Goal: Use online tool/utility: Utilize a website feature to perform a specific function

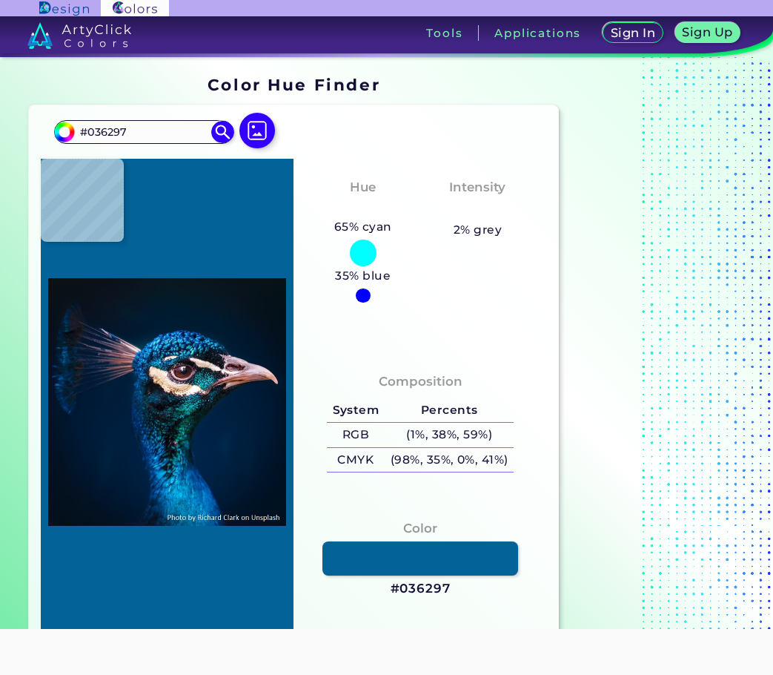
type input "#1177ac"
type input "#1177AC"
type input "#135f70"
type input "#135F70"
type input "#033251"
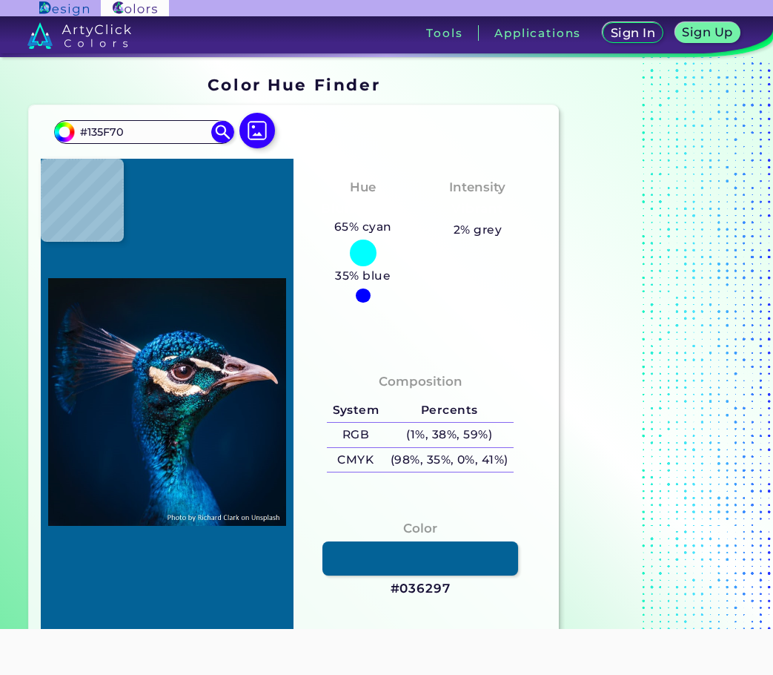
type input "#033251"
type input "#02213f"
type input "#02213F"
type input "#001c32"
type input "#001C32"
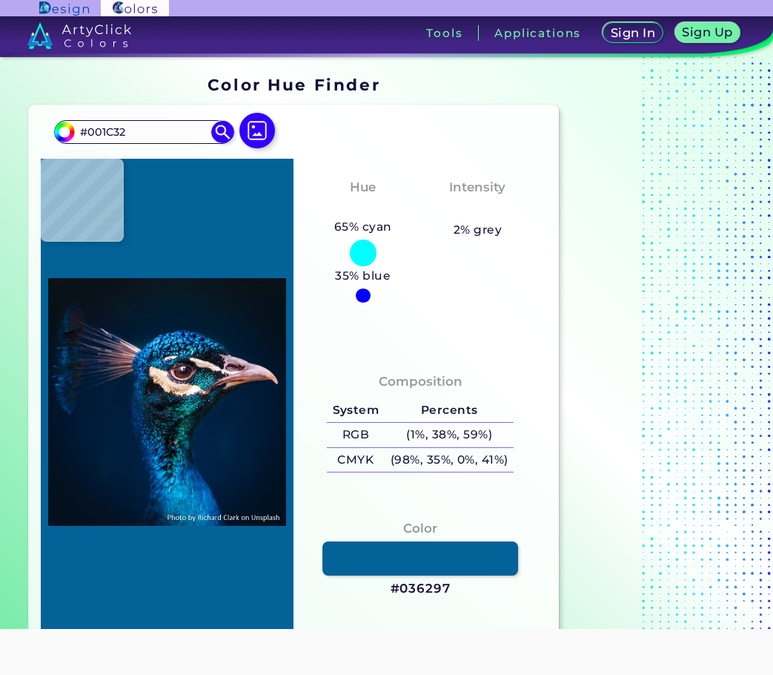
type input "#001b2e"
type input "#001B2E"
type input "#011a2e"
type input "#011A2E"
type input "#031a2c"
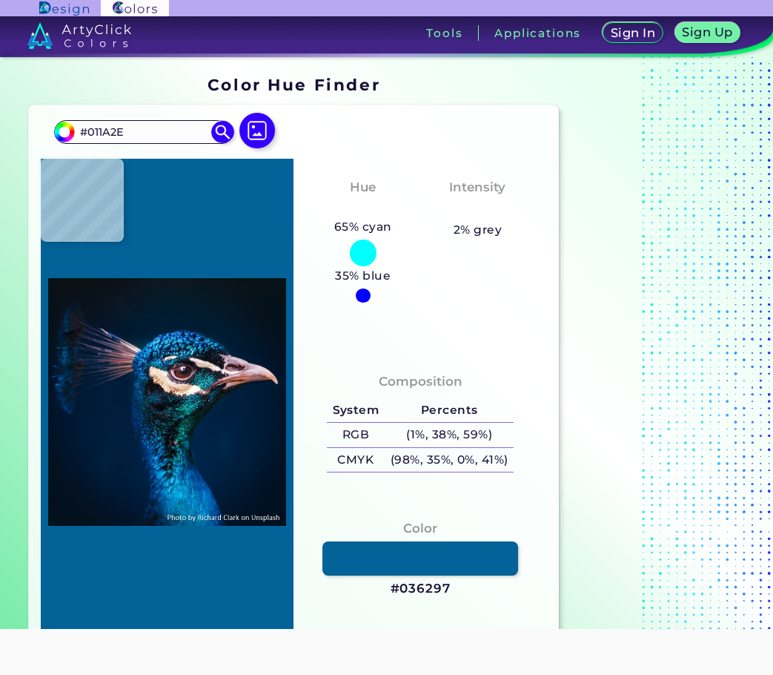
type input "#031A2C"
type input "#031a2a"
type input "#031A2A"
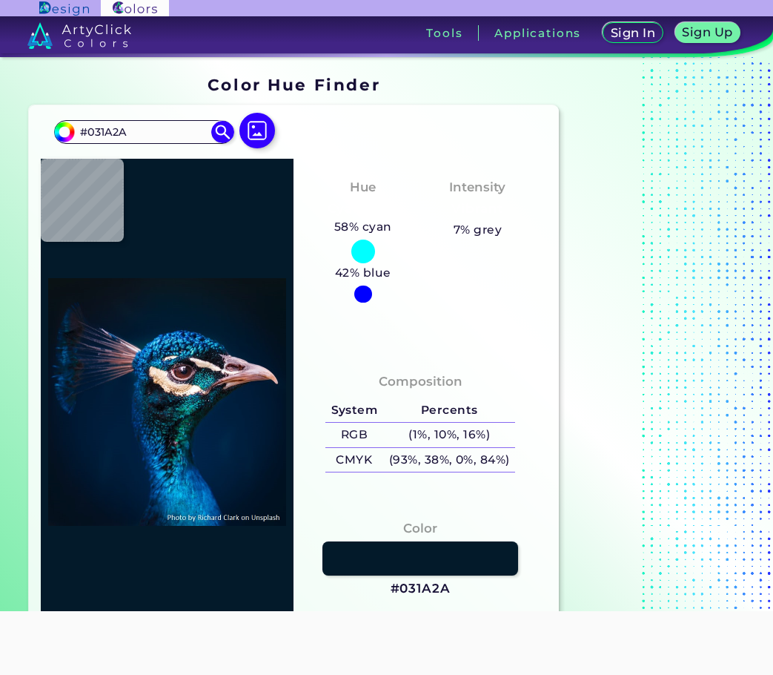
type input "#031a2c"
type input "#031A2C"
type input "#03192e"
type input "#03192E"
type input "#031a2c"
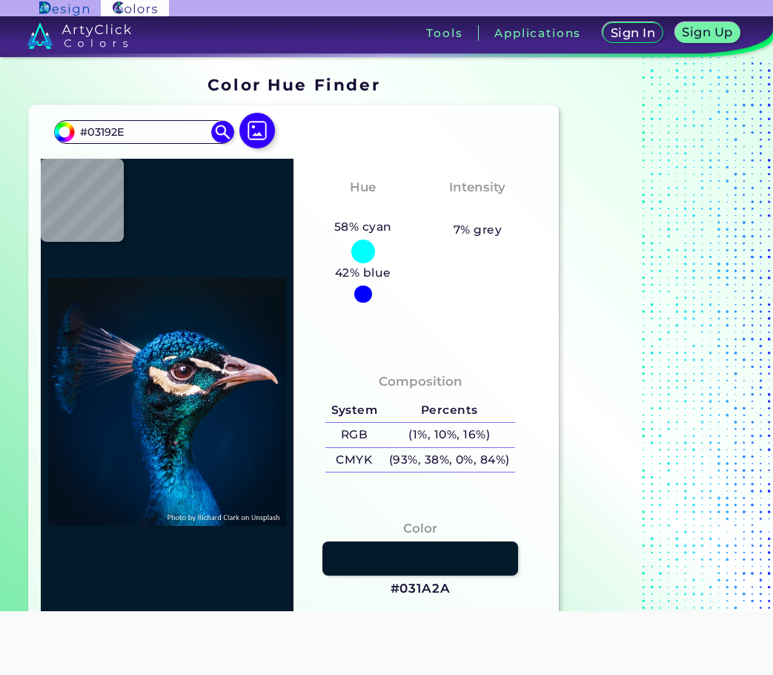
type input "#031A2C"
type input "#011a2e"
type input "#011A2E"
type input "#001b2c"
type input "#001B2C"
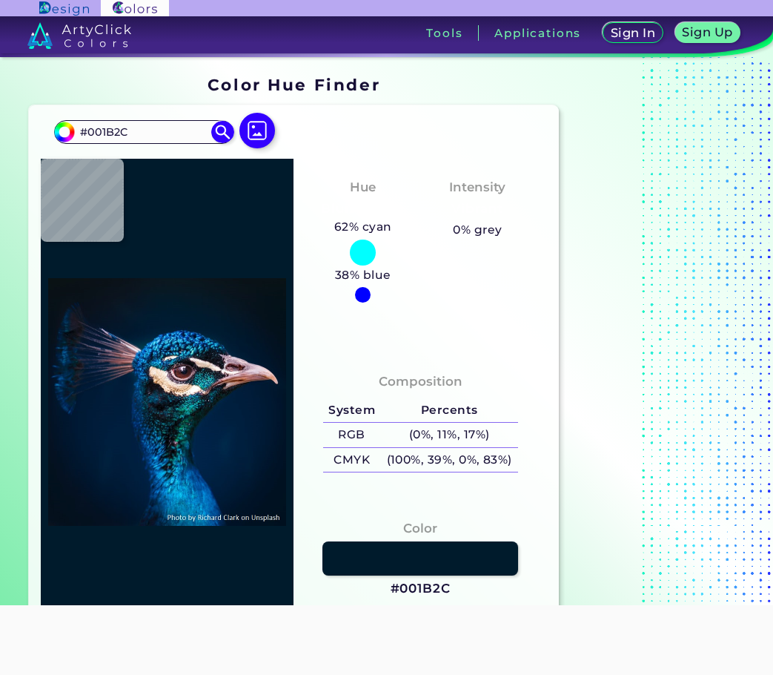
type input "#001b2e"
type input "#001B2E"
type input "#001b30"
type input "#001B30"
type input "#011b32"
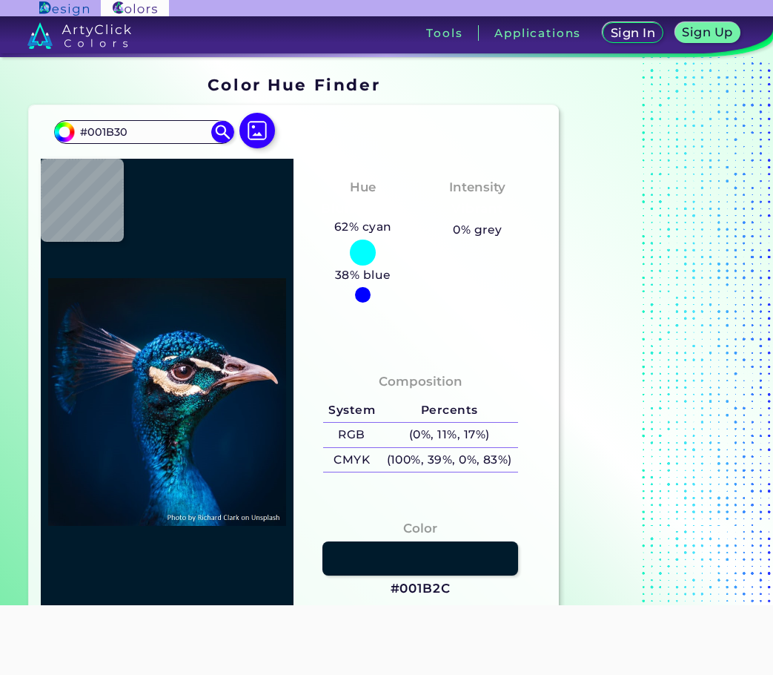
type input "#011B32"
type input "#001c34"
type input "#001C34"
type input "#001c32"
type input "#001C32"
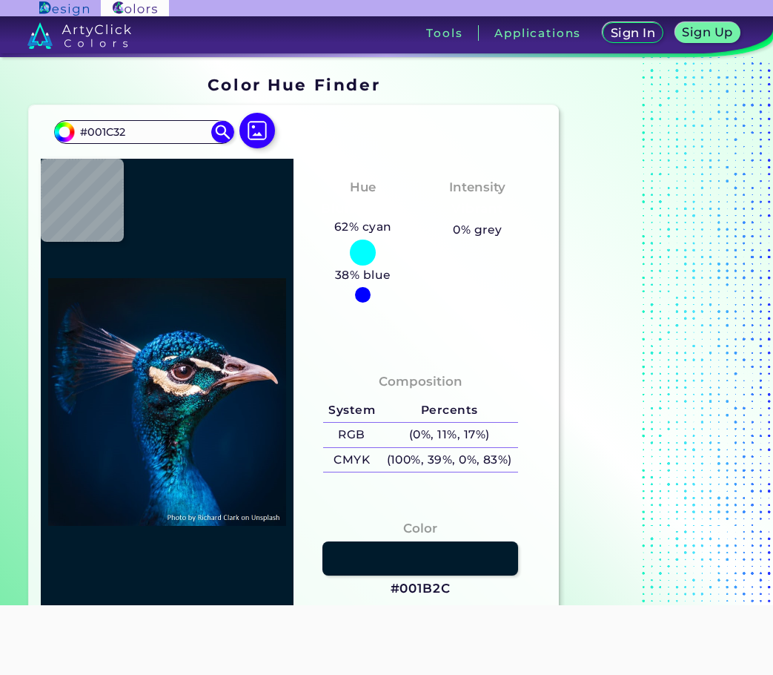
type input "#011d34"
type input "#011D34"
type input "#021d37"
type input "#021D37"
type input "#07467f"
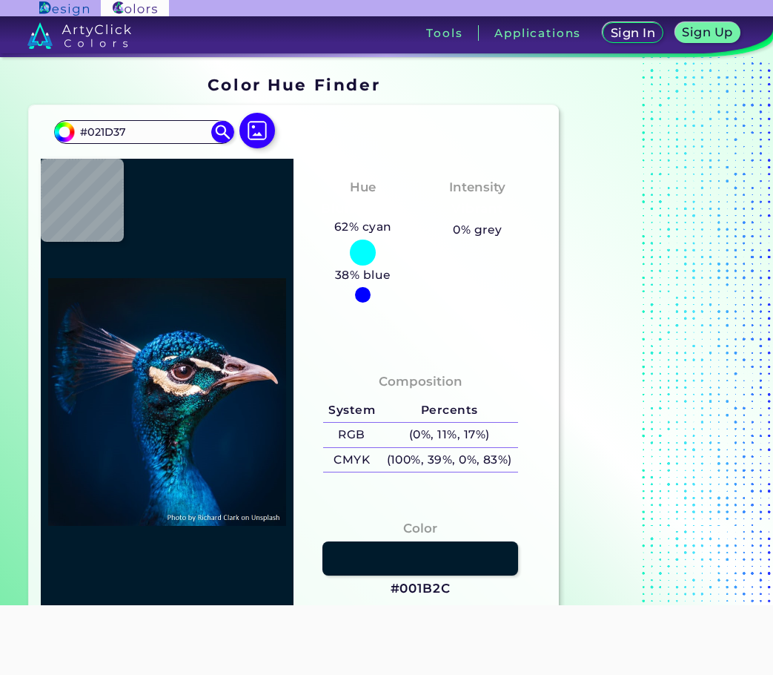
type input "#07467F"
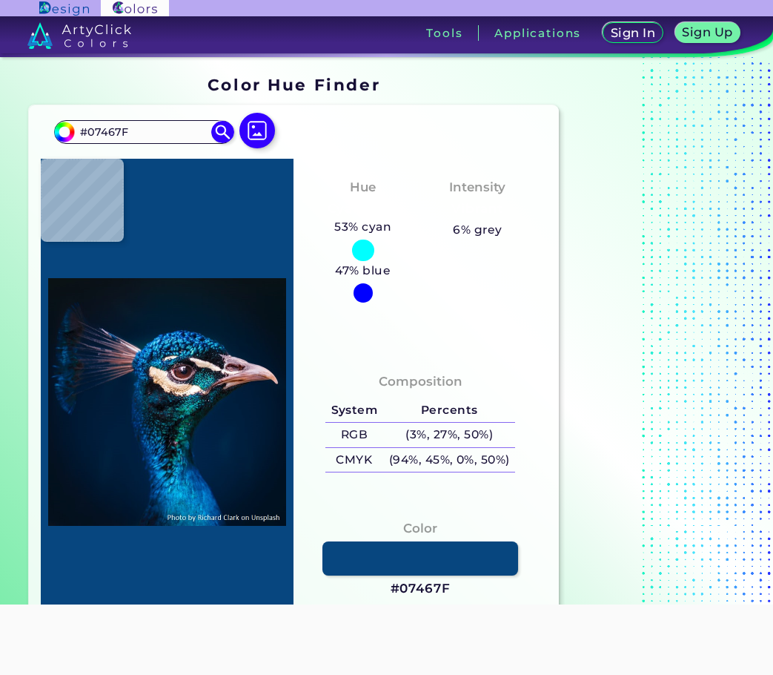
type input "#055fb3"
type input "#055FB3"
type input "#0561b4"
type input "#0561B4"
type input "#026bb6"
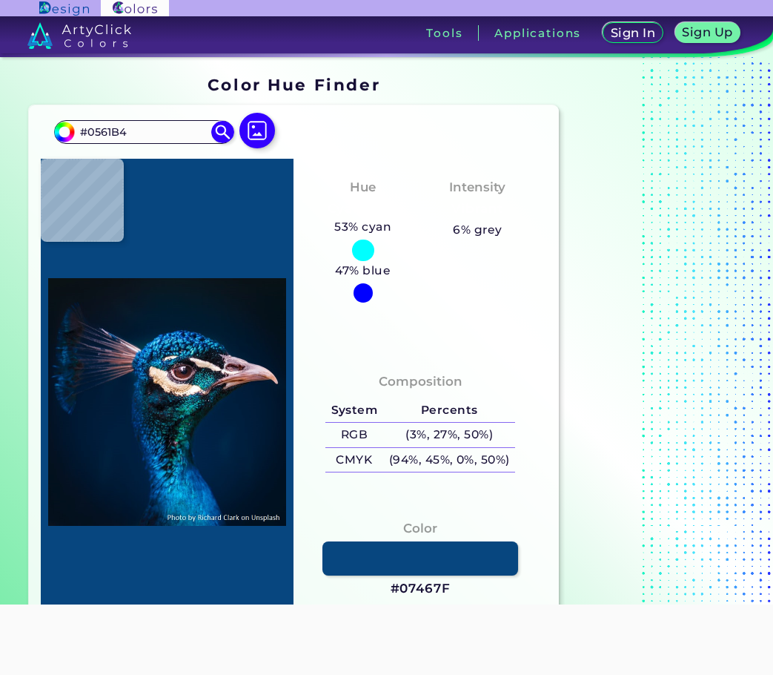
type input "#026BB6"
type input "#075bb8"
type input "#075BB8"
type input "#3081e8"
type input "#3081E8"
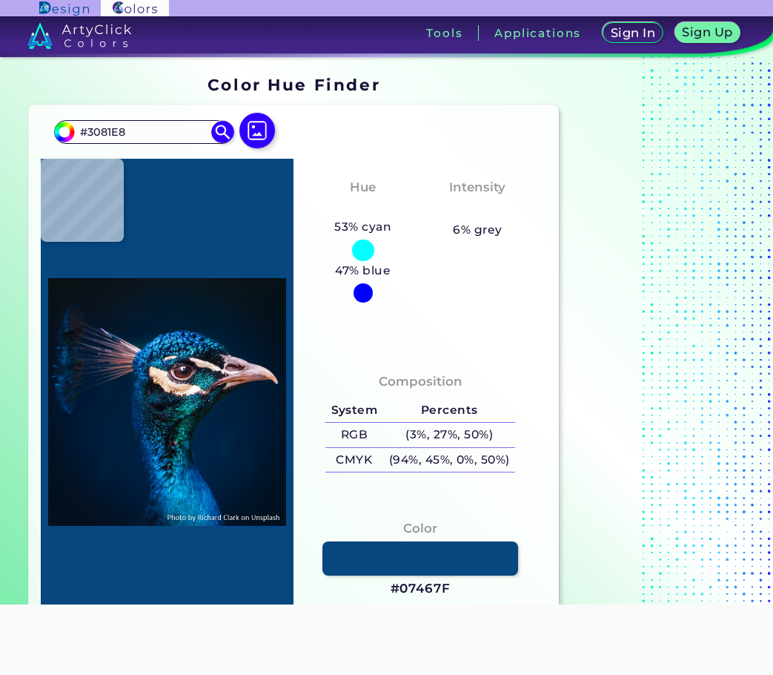
type input "#1357ad"
type input "#[DATE]"
type input "#1262bb"
type input "#1262BB"
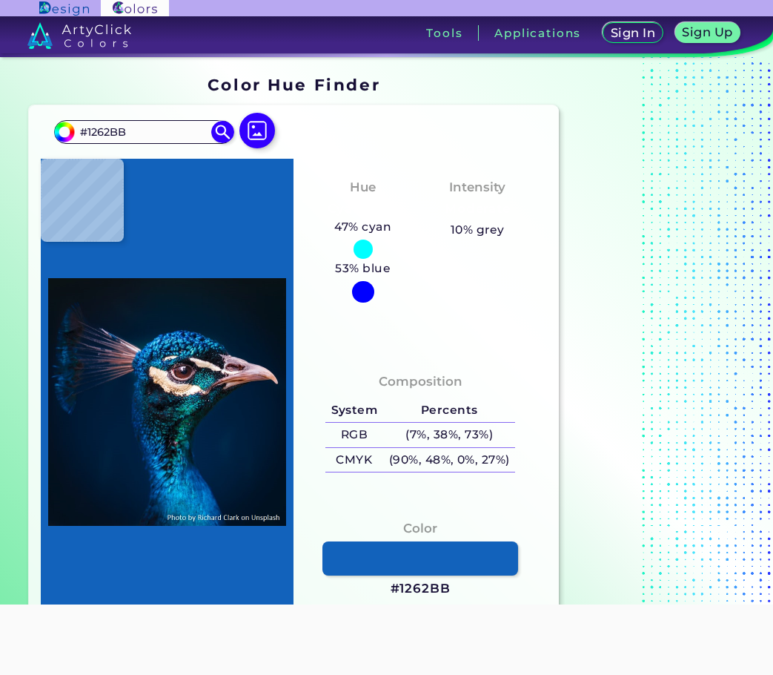
type input "#04379a"
type input "#04379A"
type input "#0239a1"
type input "#0239A1"
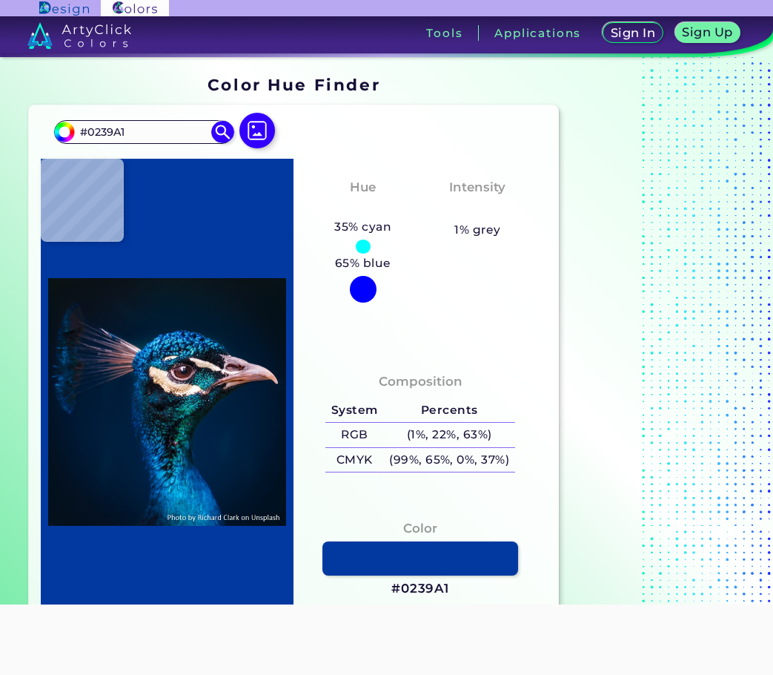
type input "#0b56c4"
type input "#0B56C4"
type input "#034eae"
type input "#034EAE"
type input "#1095d2"
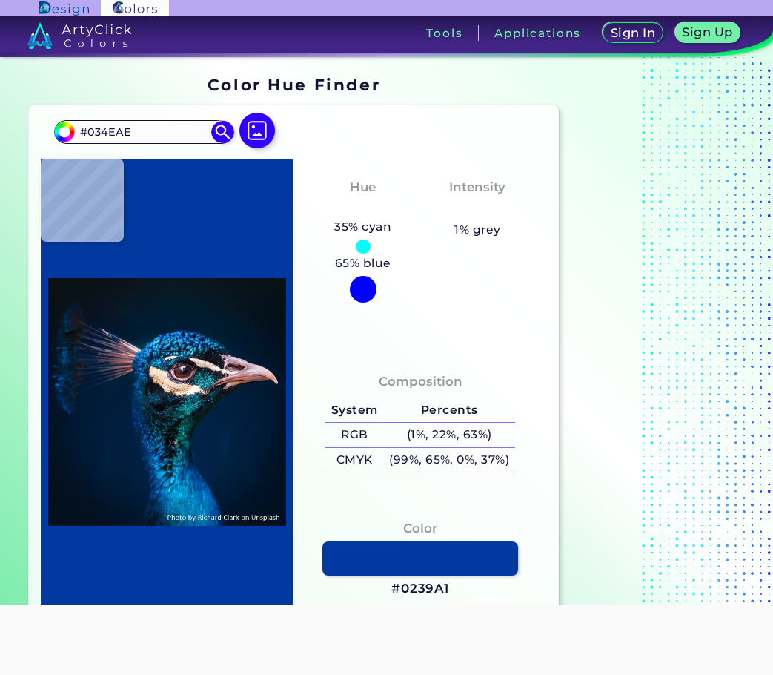
type input "#1095D2"
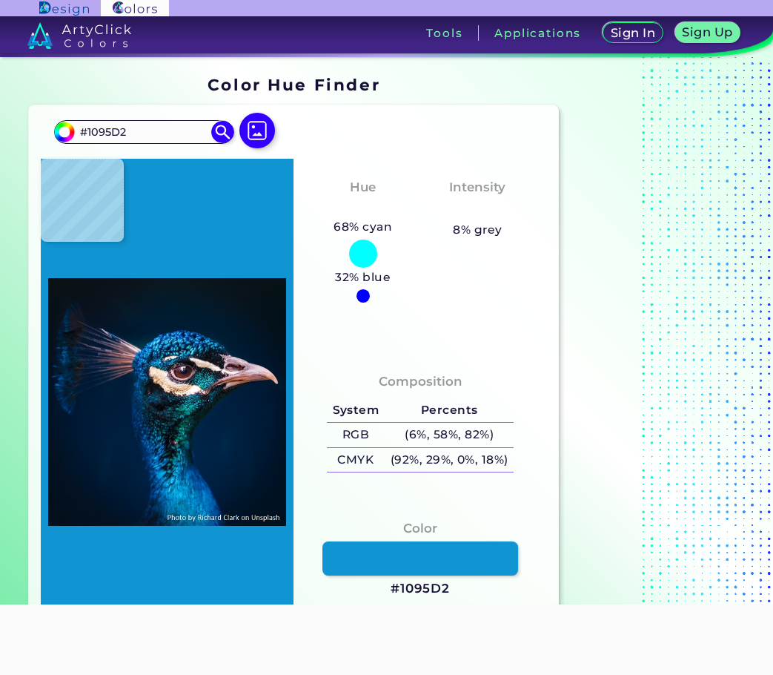
type input "#0a9ada"
type input "#0A9ADA"
type input "#0d88c8"
type input "#0D88C8"
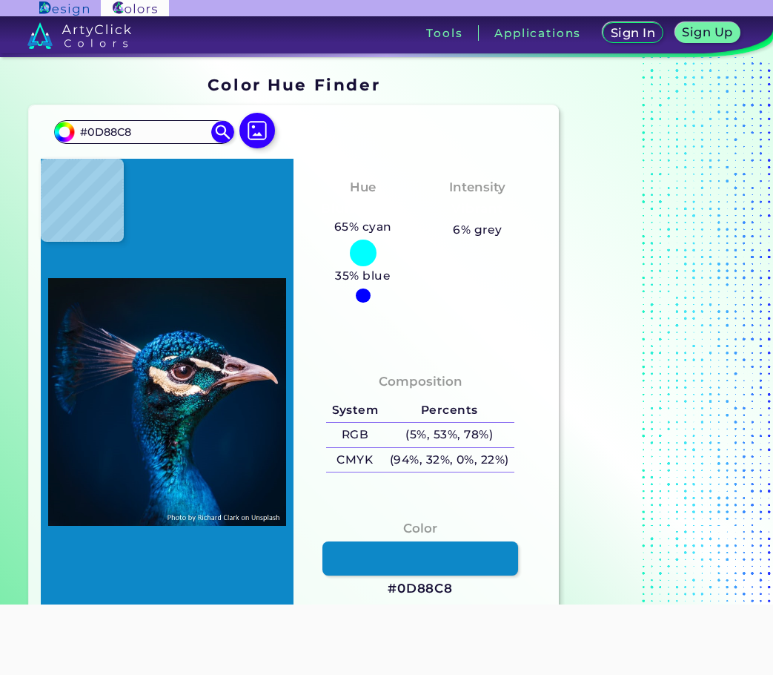
type input "#085088"
type input "#0e5e95"
type input "#0E5E95"
type input "#09588a"
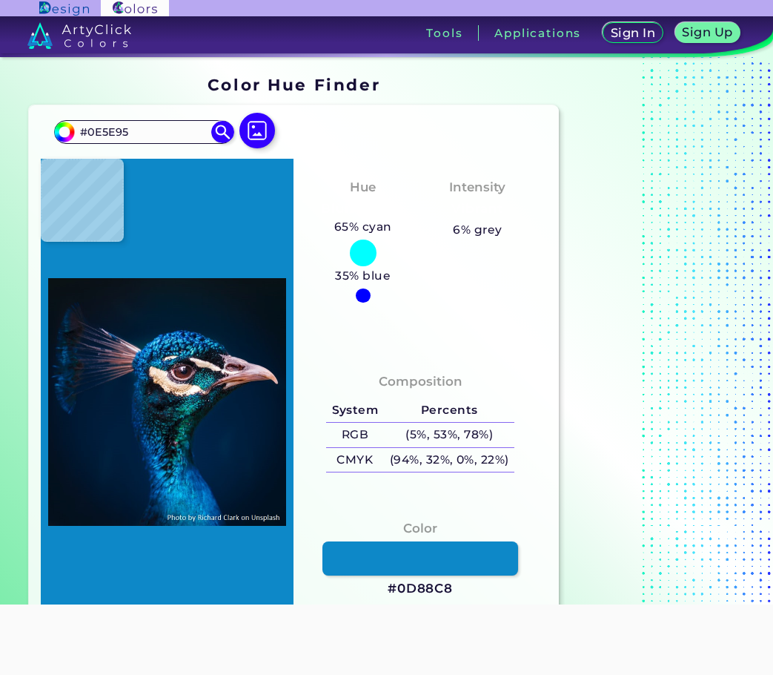
type input "#09588A"
type input "#126ba2"
type input "#126BA2"
type input "#45c4ec"
type input "#45C4EC"
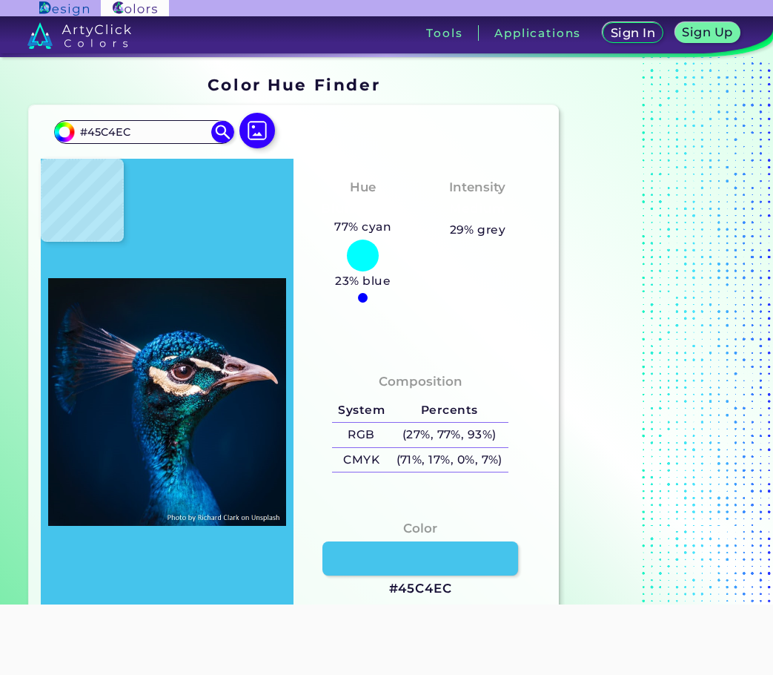
type input "#0f6699"
type input "#0F6699"
type input "#1363a3"
type input "#1363A3"
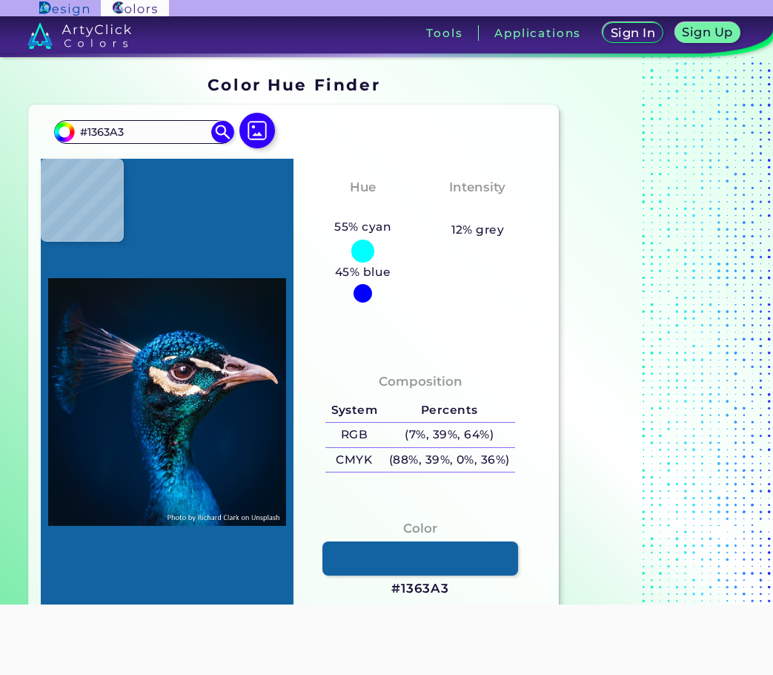
type input "#0b7ec0"
type input "#0B7EC0"
type input "#1a8ec5"
type input "#1A8EC5"
type input "#45ccf2"
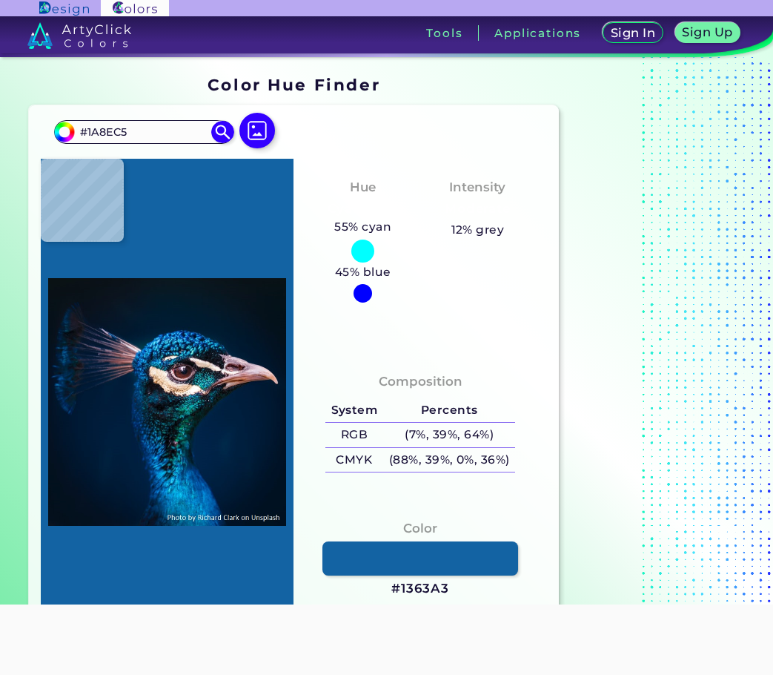
type input "#45CCF2"
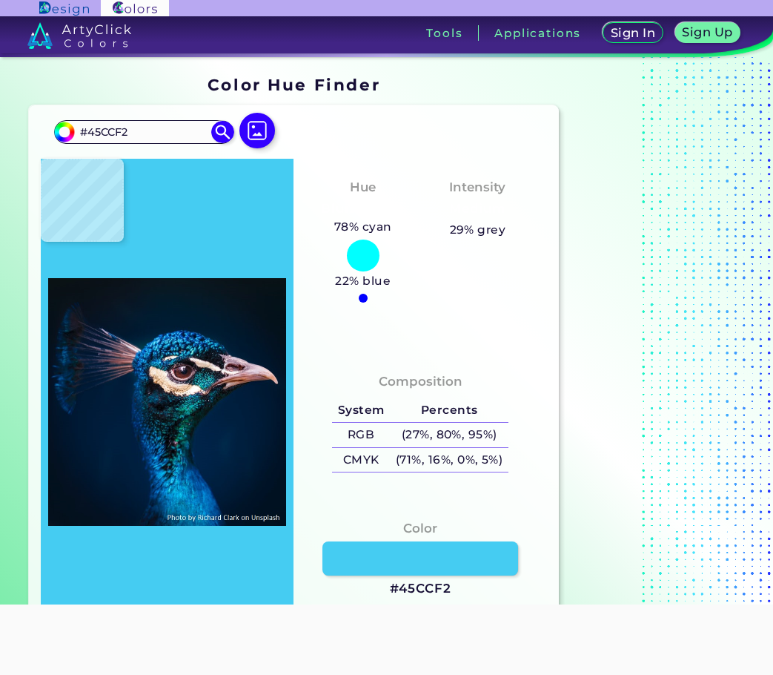
type input "#34aad3"
type input "#34AAD3"
type input "#08618a"
type input "#08618A"
type input "#14678f"
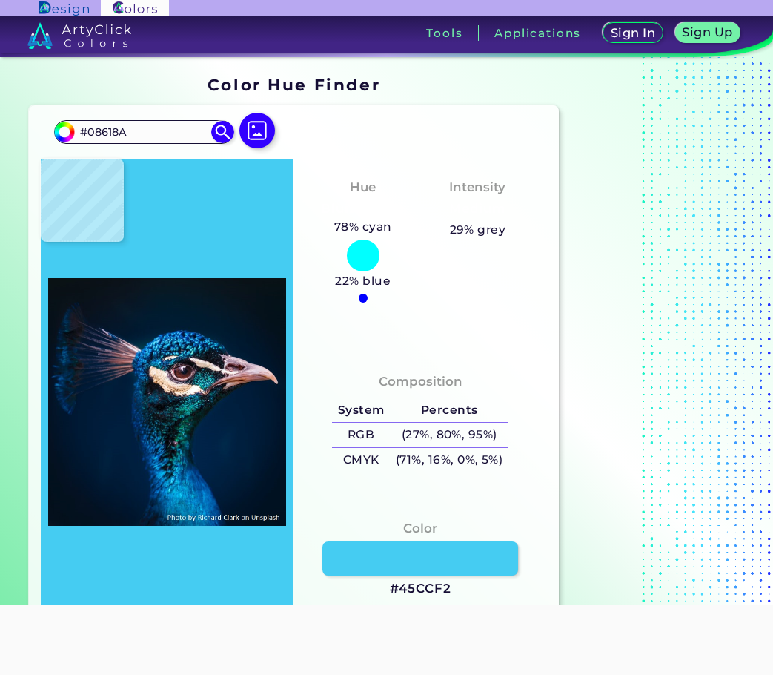
type input "#14678F"
type input "#001d40"
type input "#001D40"
type input "#02172d"
type input "#02172D"
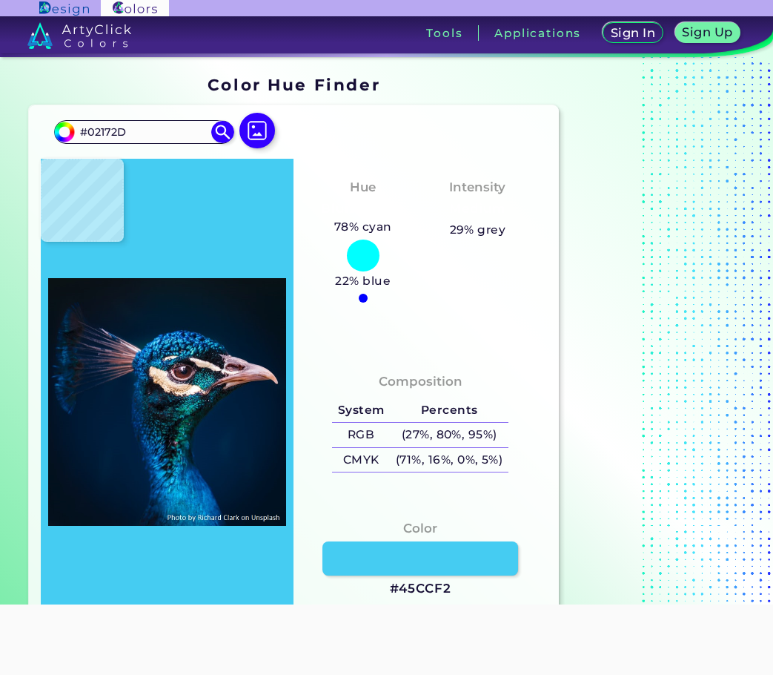
type input "#053b69"
type input "#053B69"
type input "#0d3f6e"
type input "#0D3F6E"
type input "#033255"
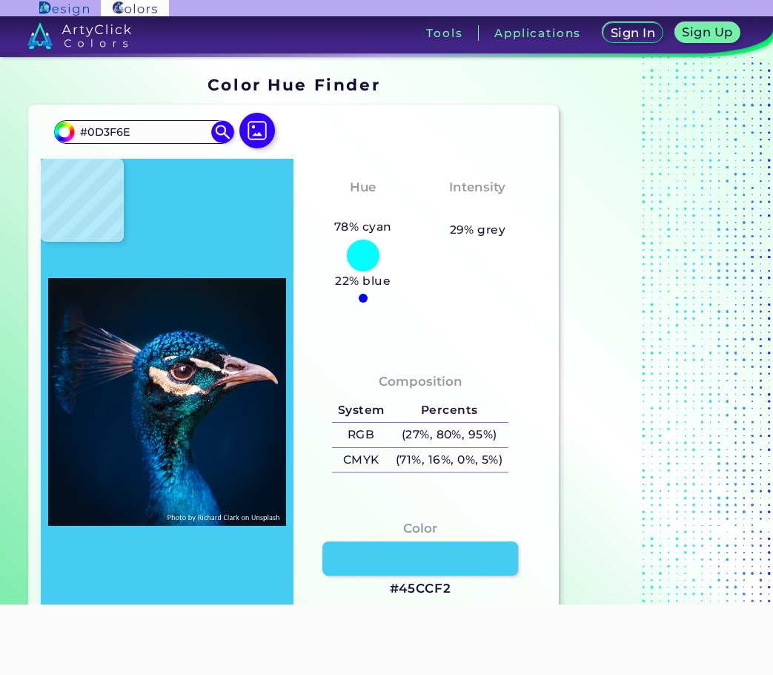
type input "#033255"
type input "#06476a"
type input "#06476A"
type input "#001f42"
type input "#001F42"
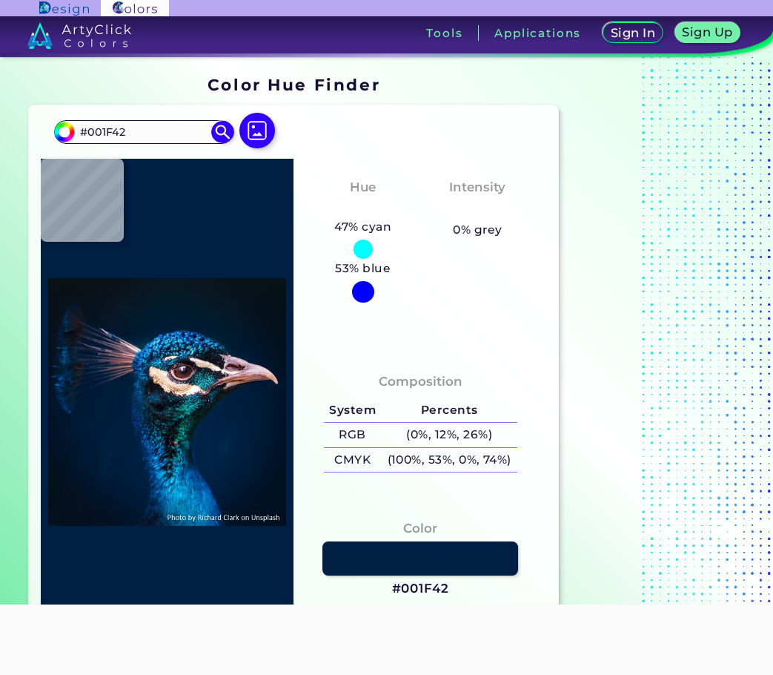
type input "#002e5b"
type input "#002E5B"
type input "#1d73a1"
type input "#1D73A1"
type input "#3f9ab2"
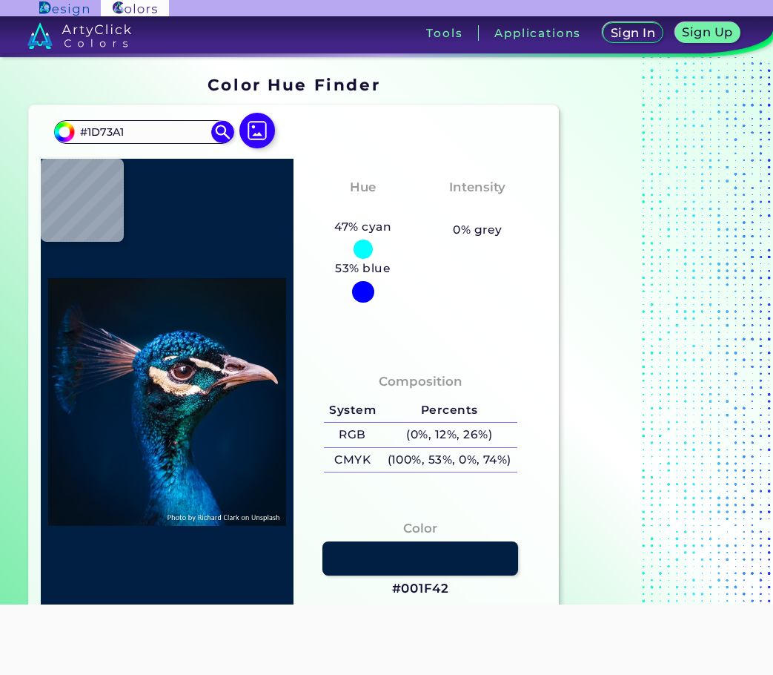
type input "#3F9AB2"
type input "#17374b"
type input "#17374B"
type input "#949f8f"
type input "#949F8F"
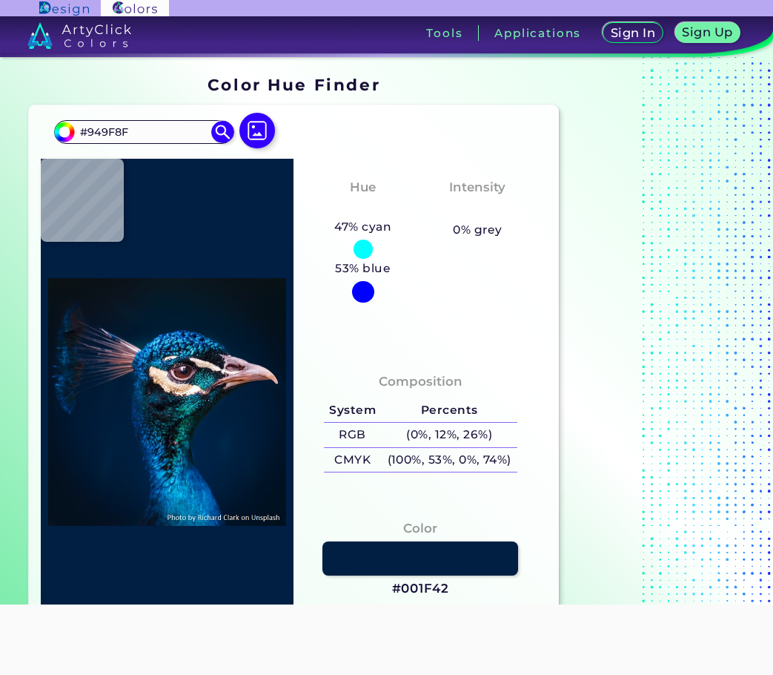
type input "#a3bed3"
type input "#A3BED3"
type input "#17568b"
type input "#17568B"
type input "#18adc9"
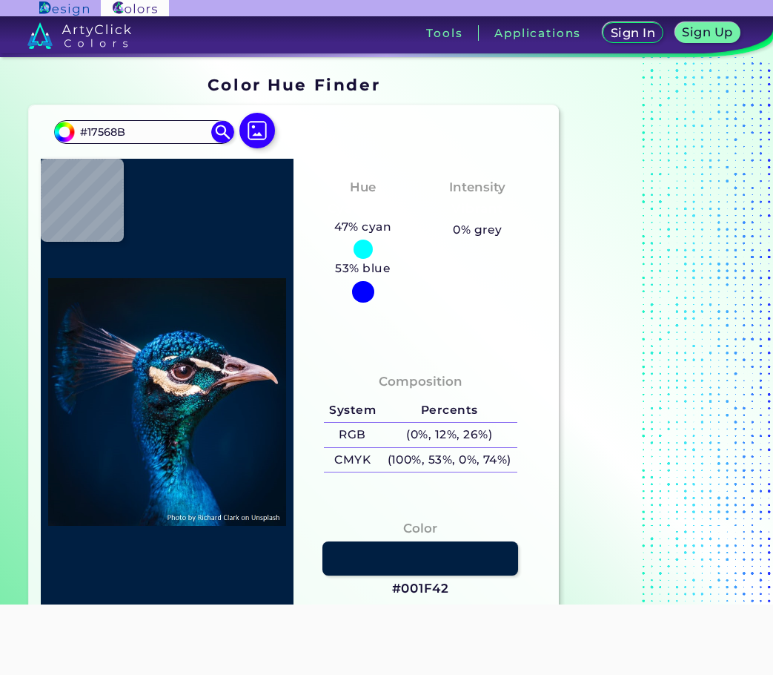
type input "#18ADC9"
type input "#48bfda"
type input "#48BFDA"
type input "#070d12"
type input "#070D12"
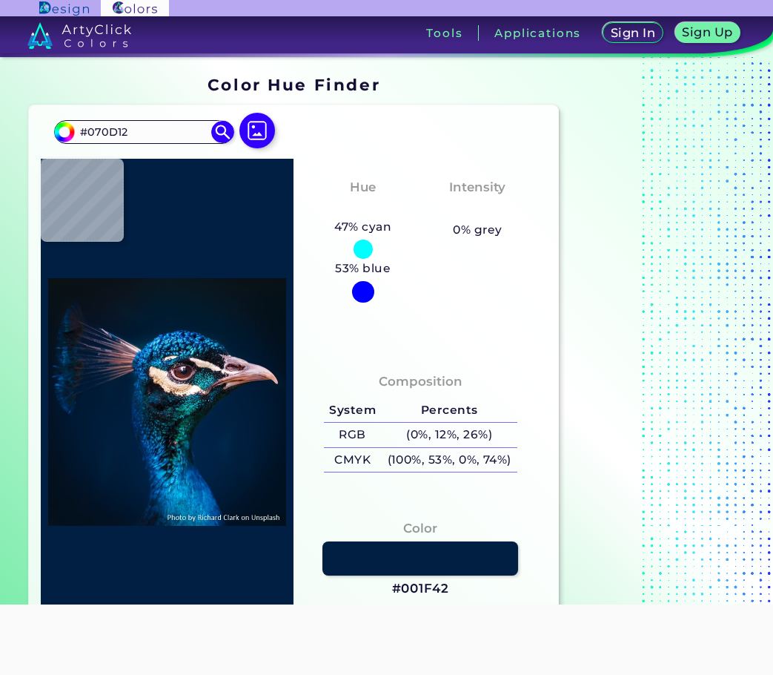
type input "#342733"
type input "#5a4150"
type input "#5A4150"
type input "#99778b"
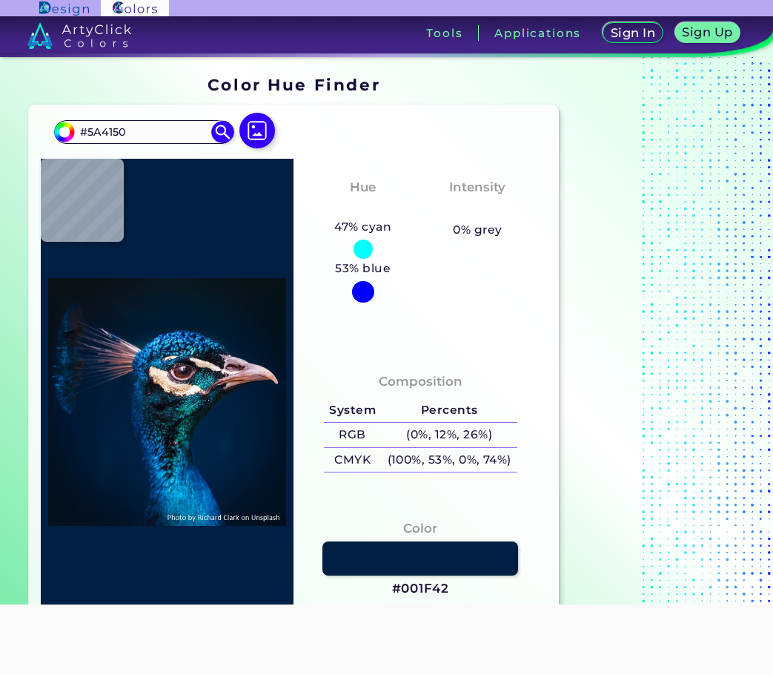
type input "#99778B"
type input "#ece1da"
type input "#ECE1DA"
type input "#f0ccb0"
type input "#F0CCB0"
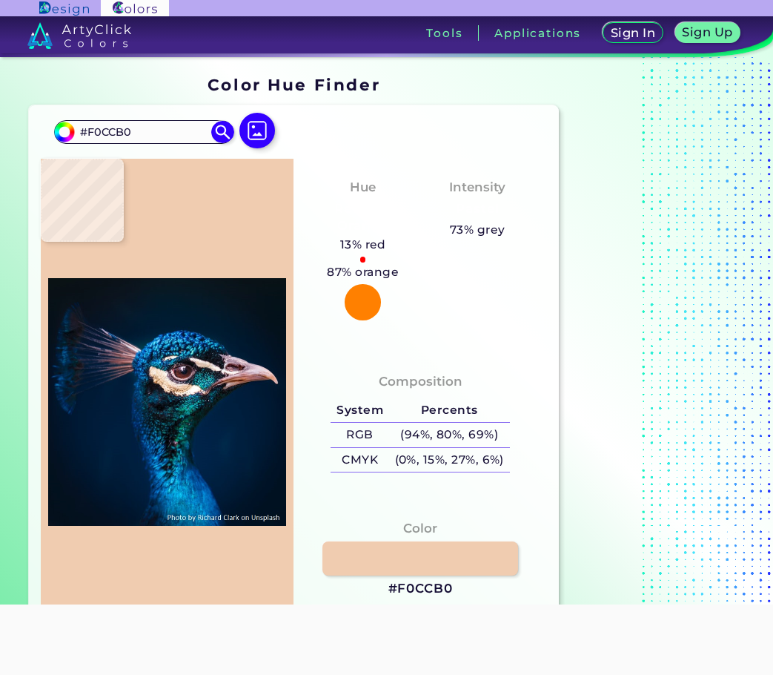
type input "#152435"
type input "#052030"
type input "#07344b"
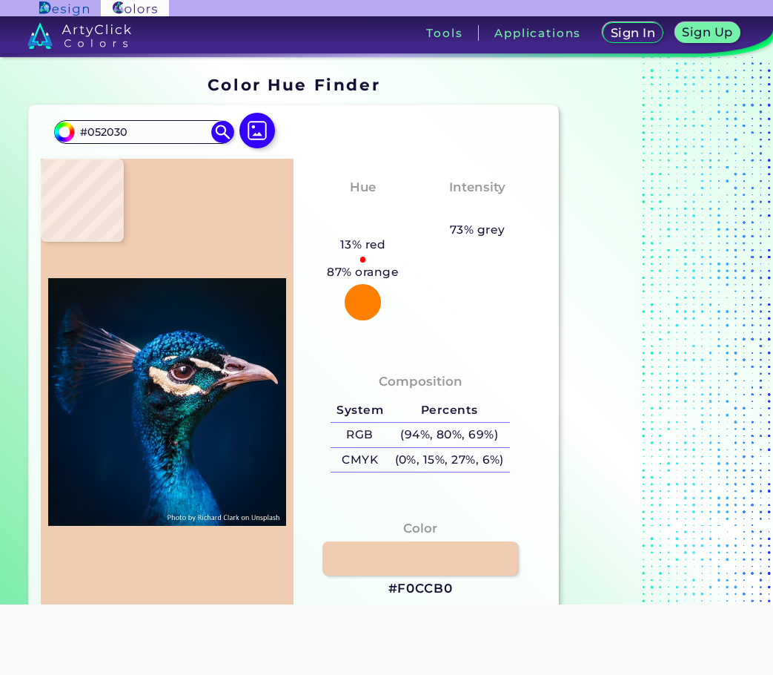
type input "#07344B"
type input "#19202b"
type input "#19202B"
type input "#051f27"
type input "#051F27"
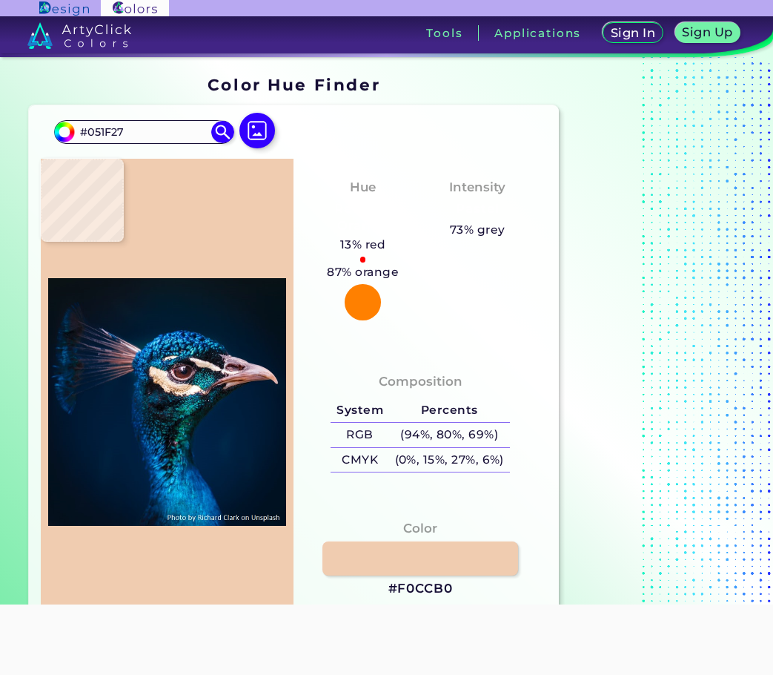
type input "#0e2e34"
type input "#0E2E34"
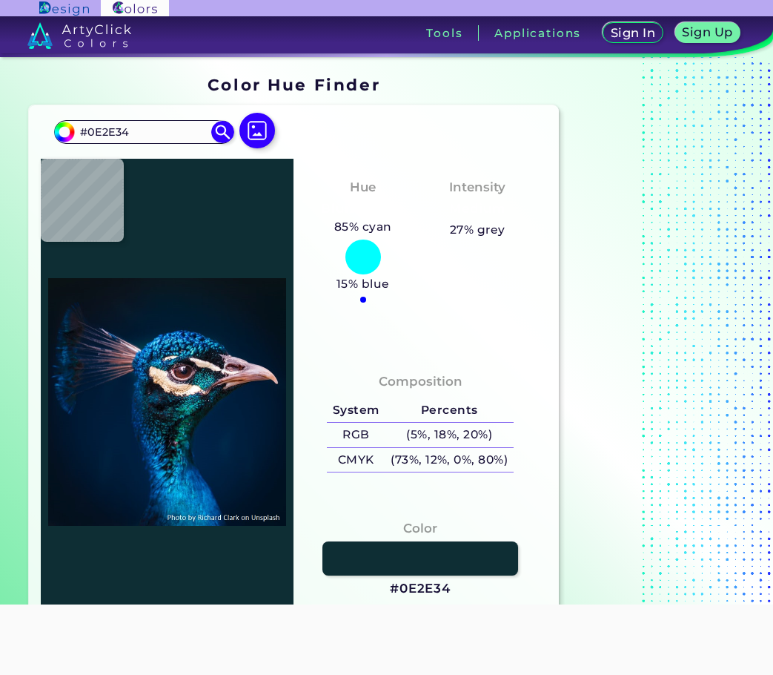
type input "#022f38"
type input "#022F38"
type input "#134962"
type input "#03222e"
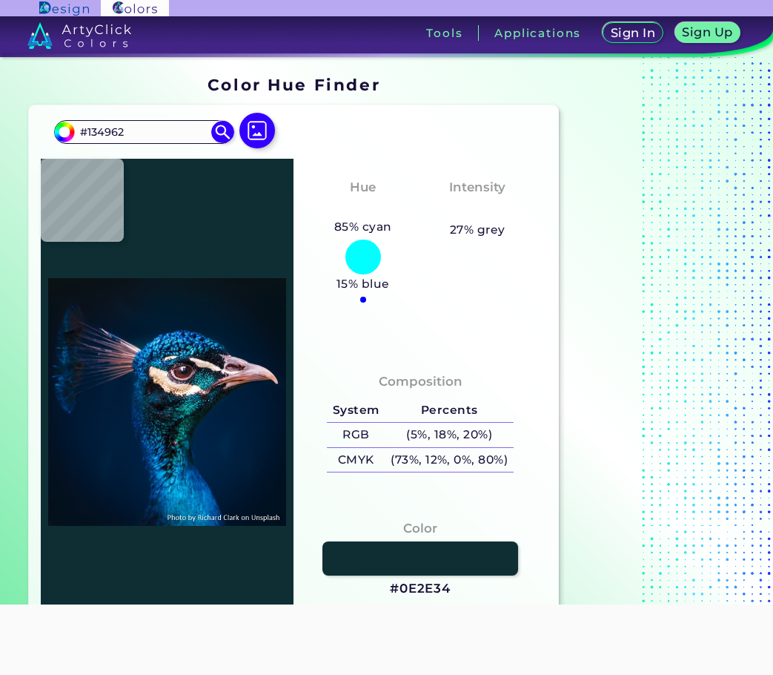
type input "#03222E"
type input "#1c181c"
type input "#1C181C"
type input "#050b0d"
type input "#050B0D"
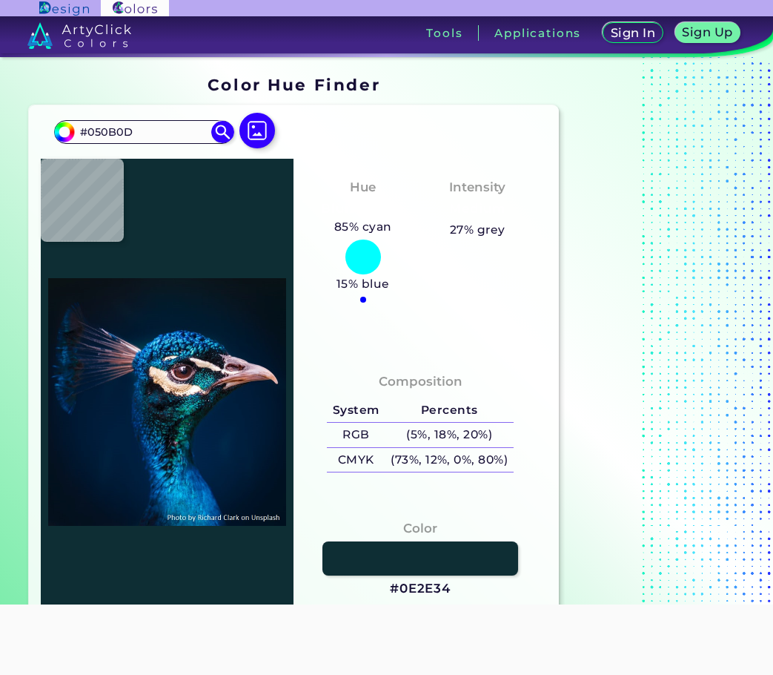
type input "#07070b"
type input "#07070B"
type input "#01131a"
type input "#01131A"
type input "#001218"
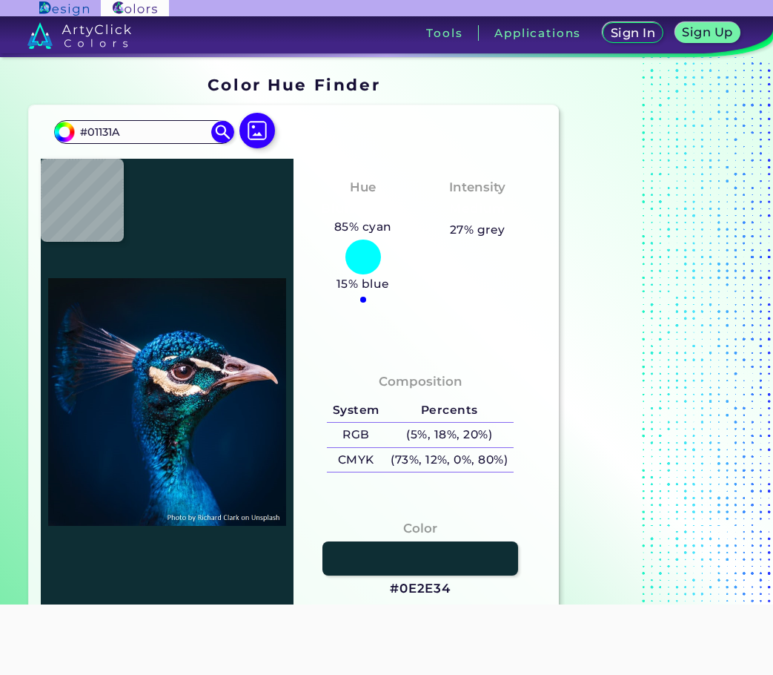
type input "#001218"
type input "#0c1d23"
type input "#0C1D23"
type input "#11141c"
type input "#11141C"
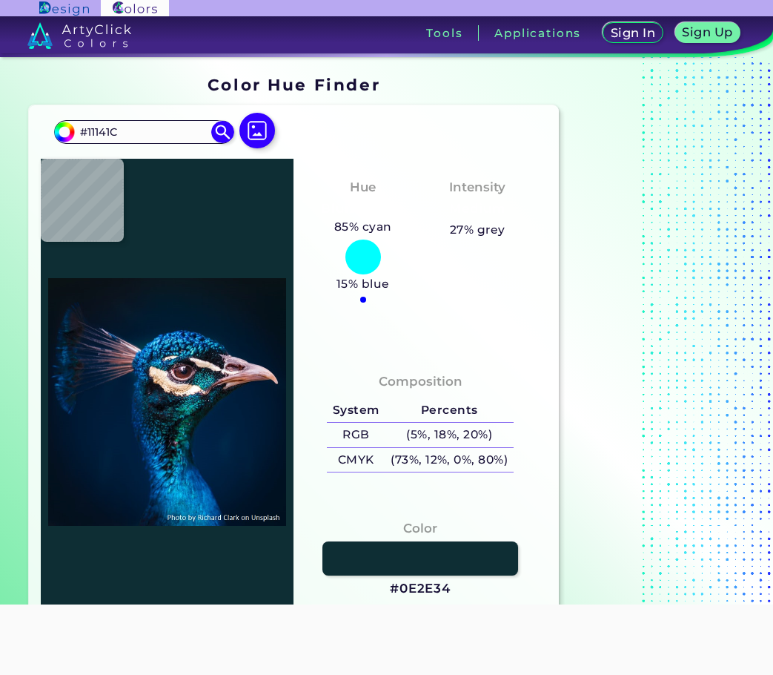
type input "#032029"
type input "#114b50"
type input "#114B50"
type input "#0c838b"
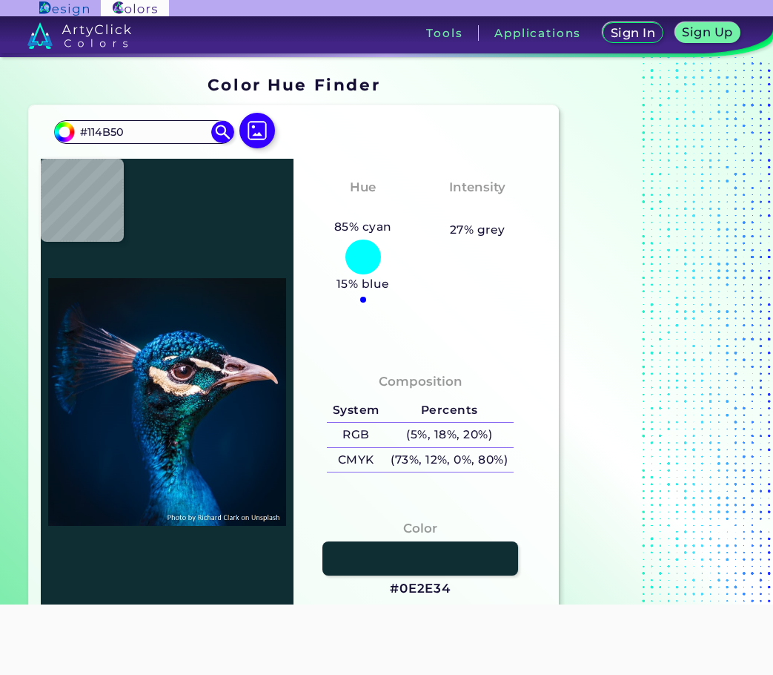
type input "#0C838B"
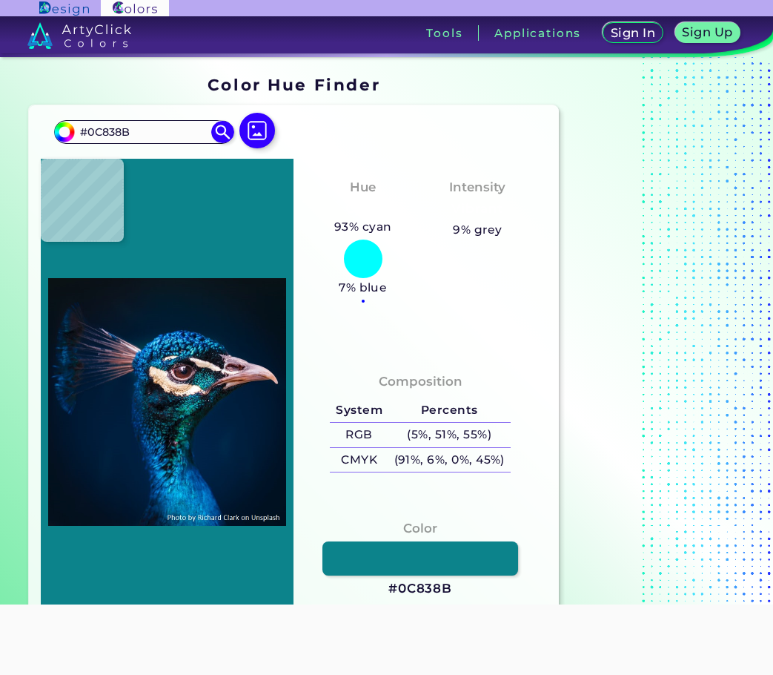
type input "#0a698a"
type input "#0A698A"
type input "#003753"
type input "#058ac8"
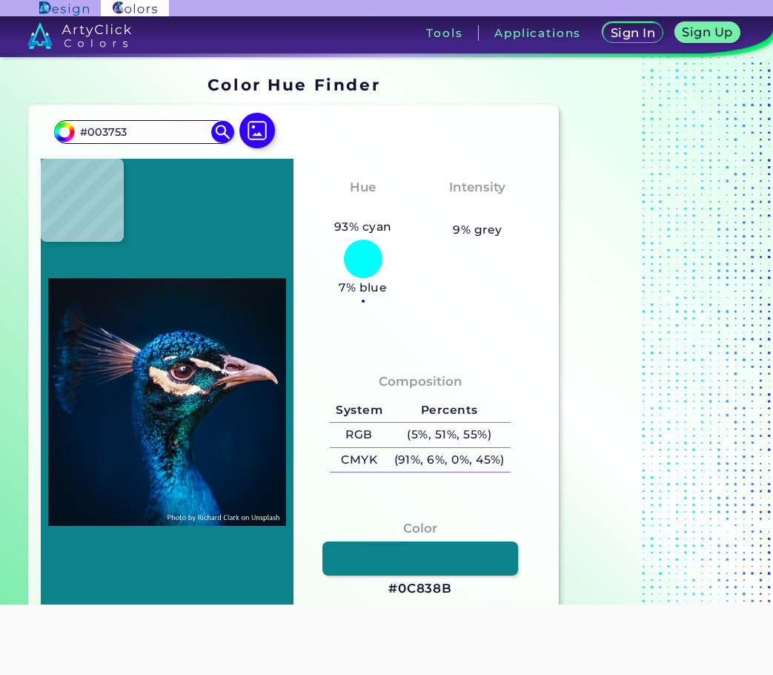
type input "#058AC8"
type input "#0385b9"
type input "#0385B9"
type input "#0071a5"
type input "#0071A5"
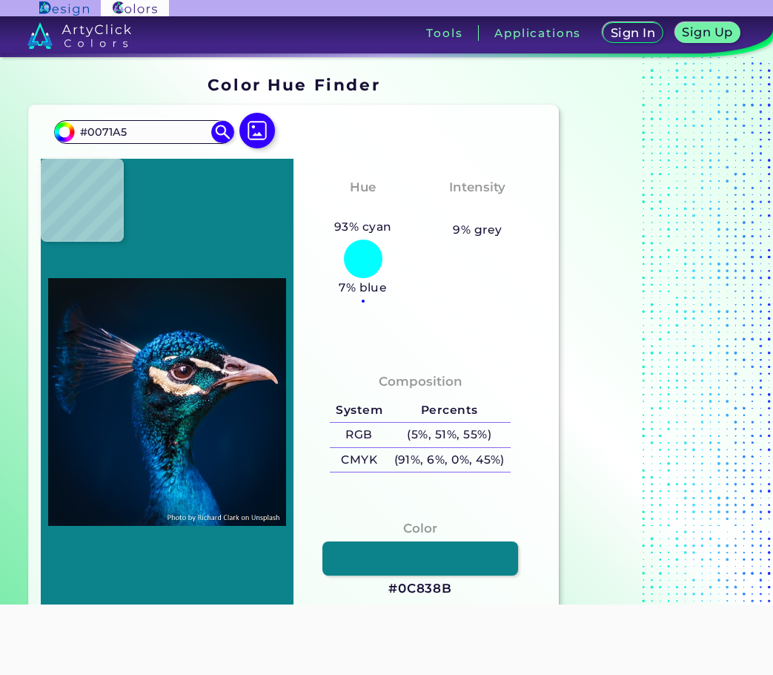
type input "#066cb2"
type input "#066CB2"
type input "#0992cd"
type input "#0992CD"
type input "#027dbc"
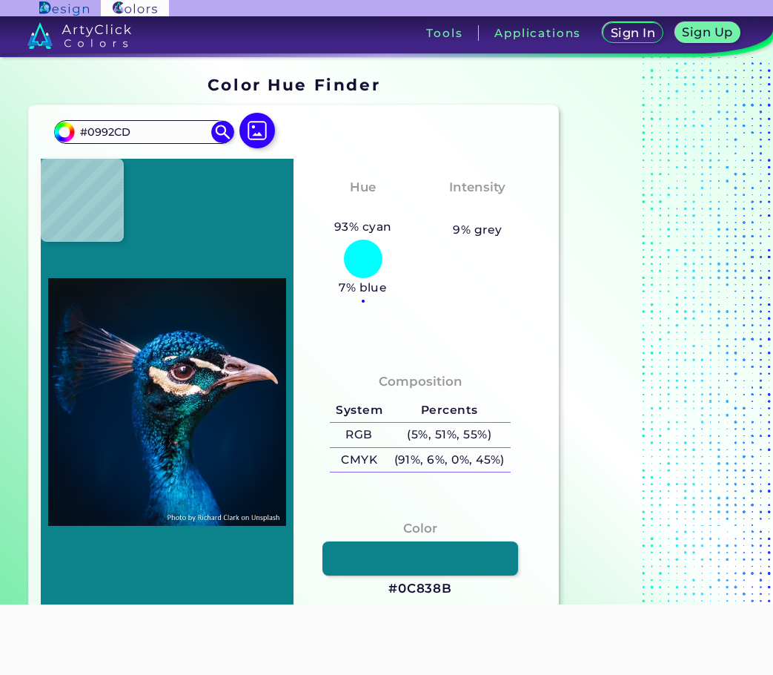
type input "#027DBC"
type input "#029cd6"
type input "#029CD6"
type input "#0896d0"
type input "#0896D0"
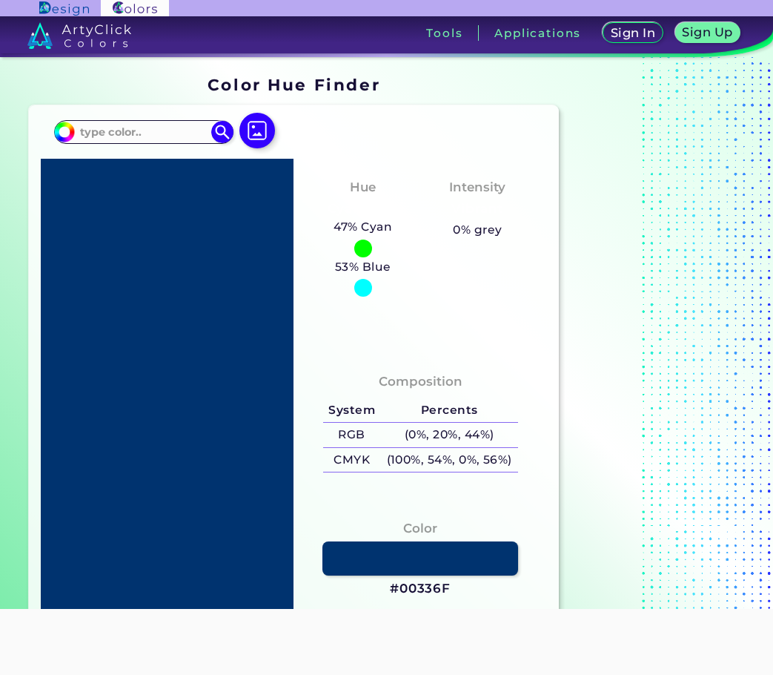
type input "#20c073"
type input "#20C073"
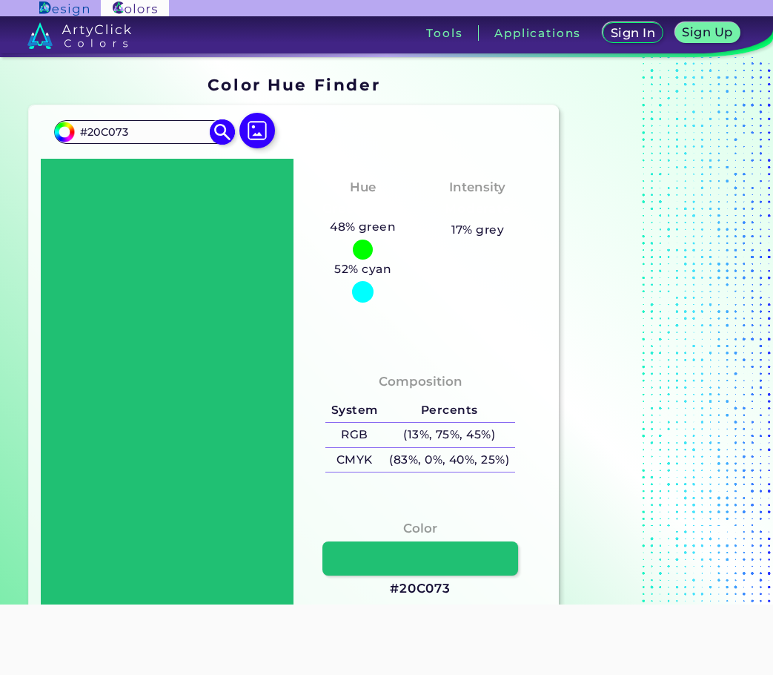
click at [222, 131] on img at bounding box center [223, 132] width 26 height 26
click at [159, 132] on input "#20C073" at bounding box center [144, 132] width 138 height 20
click at [262, 131] on img at bounding box center [257, 131] width 43 height 43
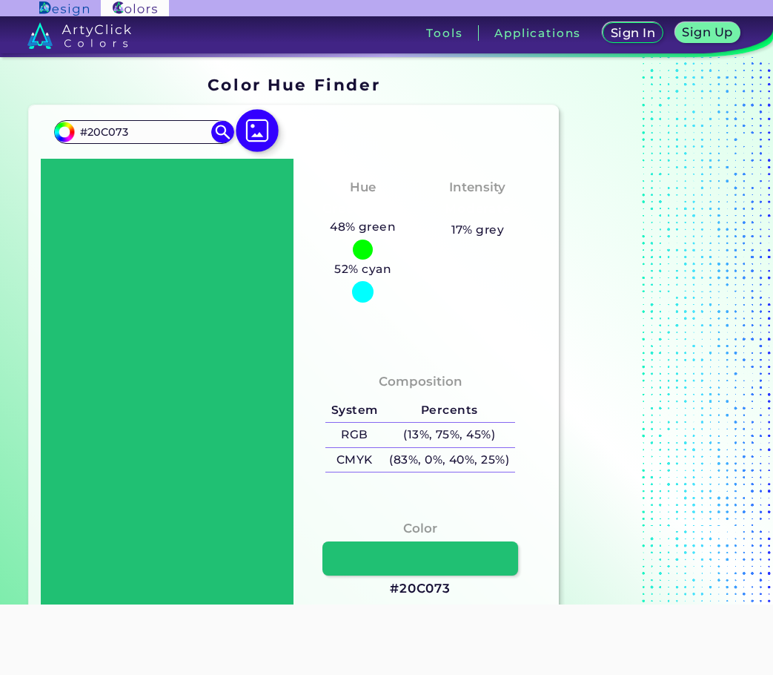
click at [0, 0] on input "file" at bounding box center [0, 0] width 0 height 0
